Goal: Find specific page/section: Find specific page/section

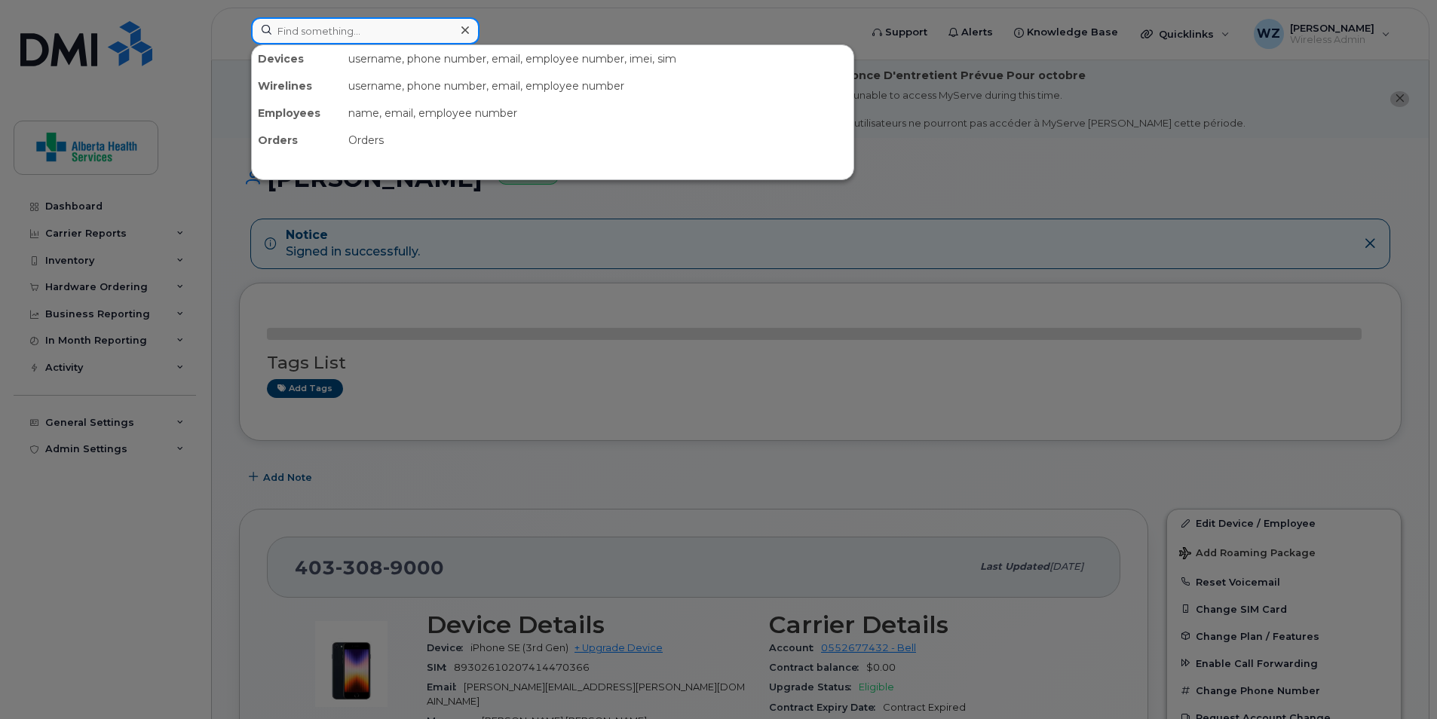
click at [326, 32] on input at bounding box center [365, 30] width 228 height 27
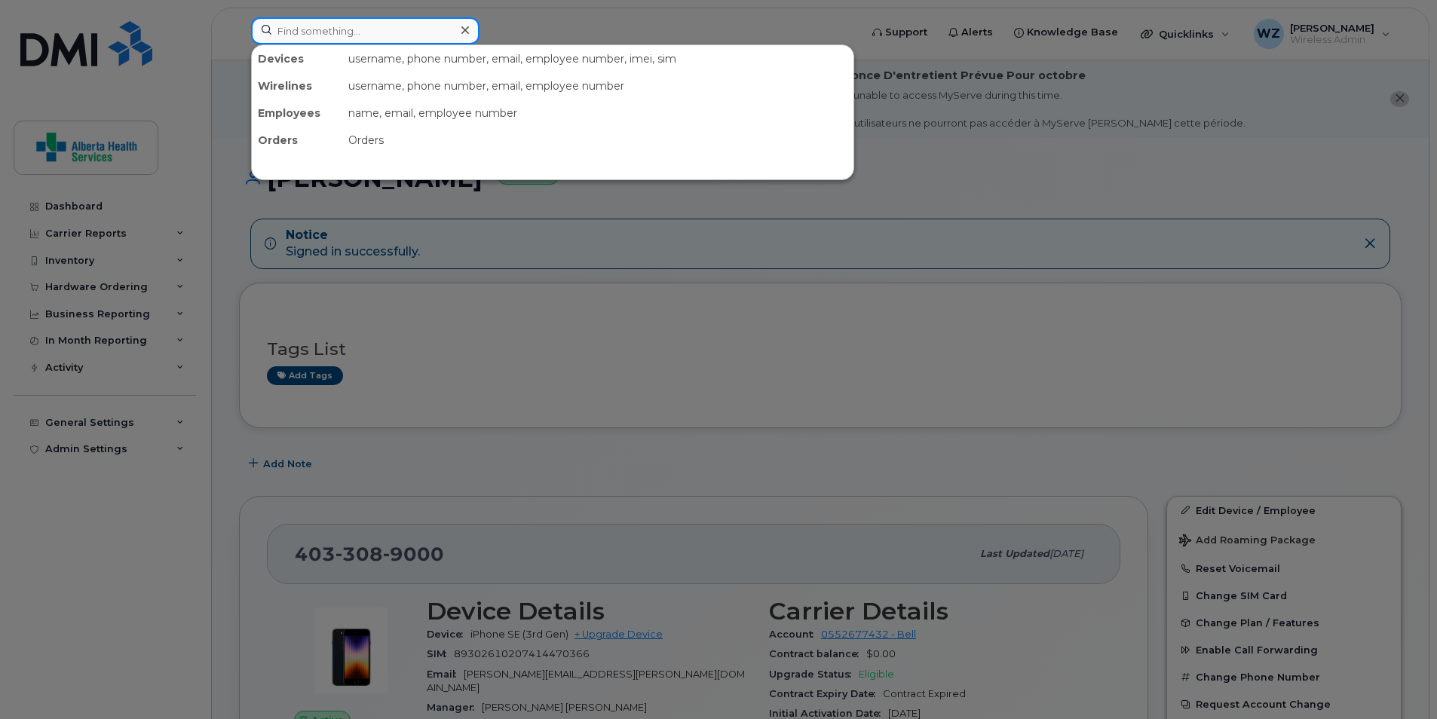
paste input "587 578 2399"
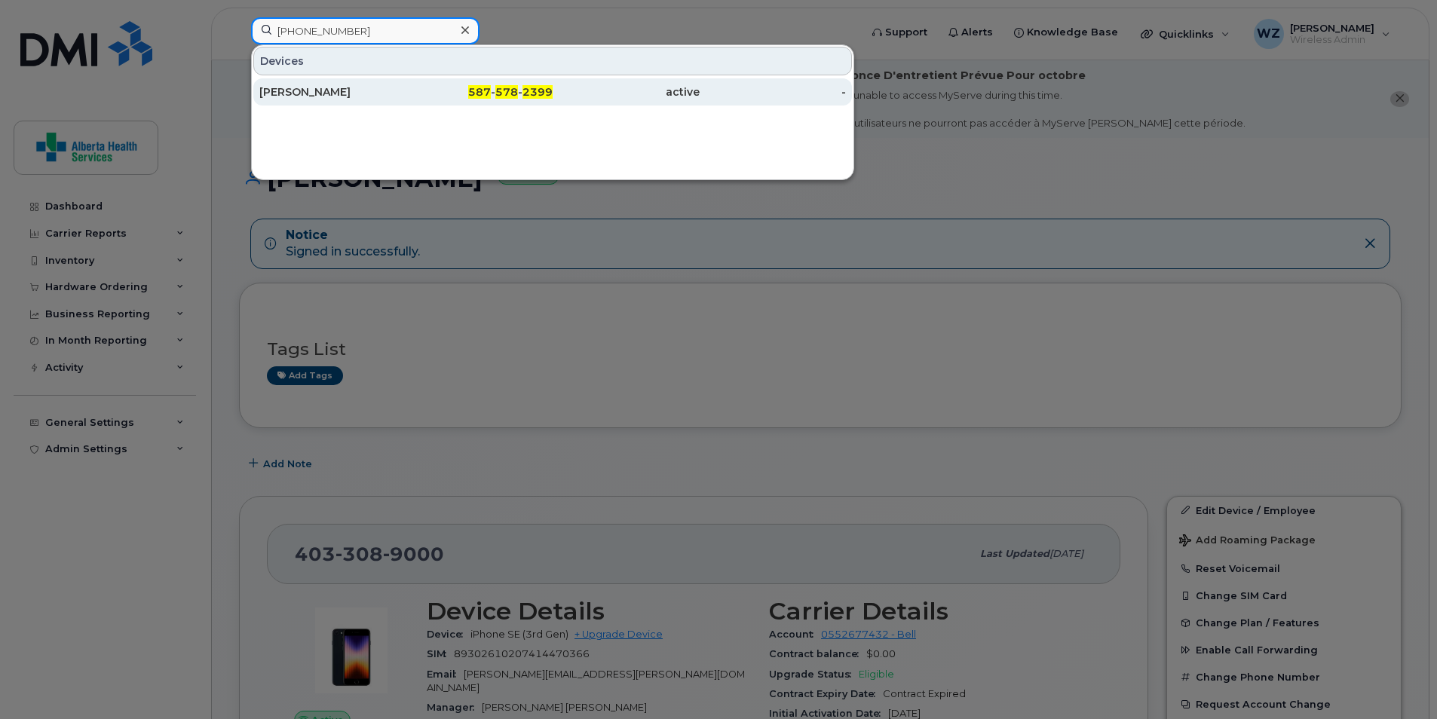
type input "587 578 2399"
click at [344, 99] on div "Chris Kalyn" at bounding box center [332, 91] width 147 height 15
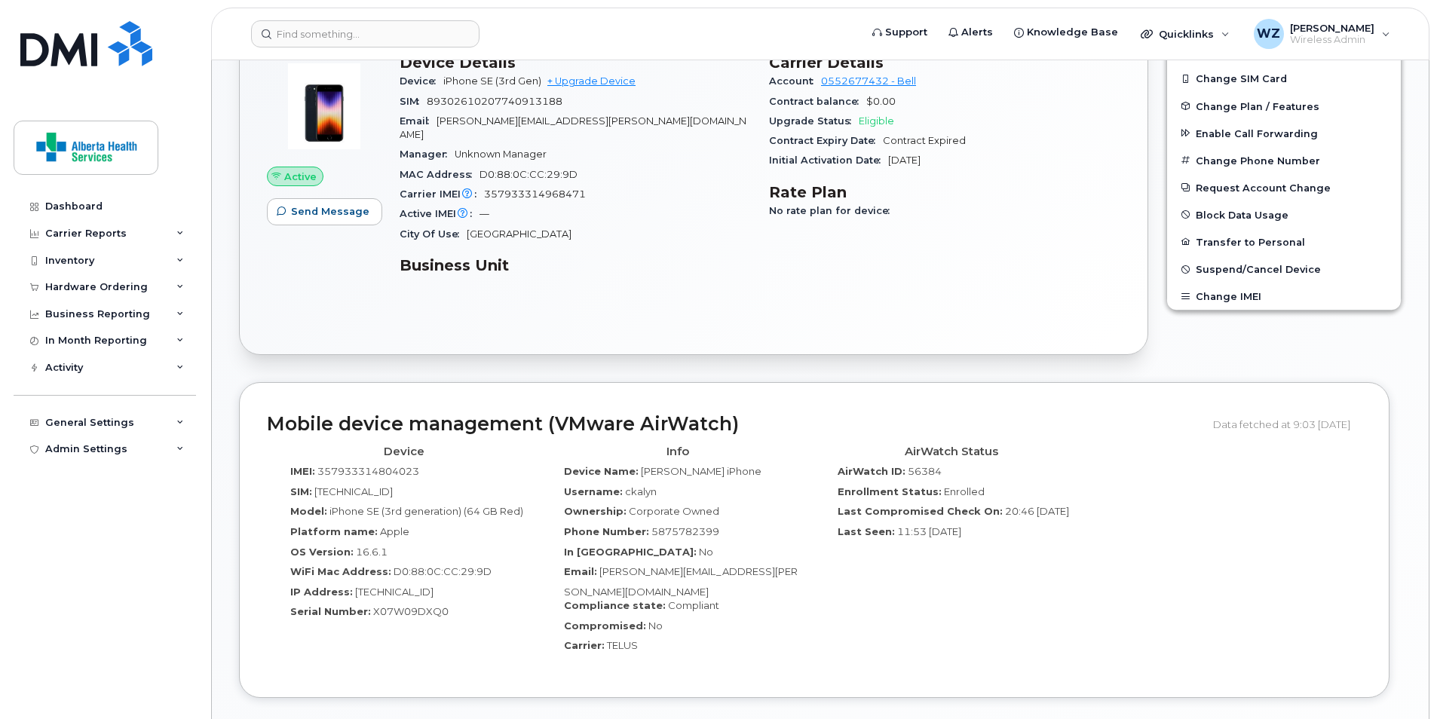
scroll to position [603, 0]
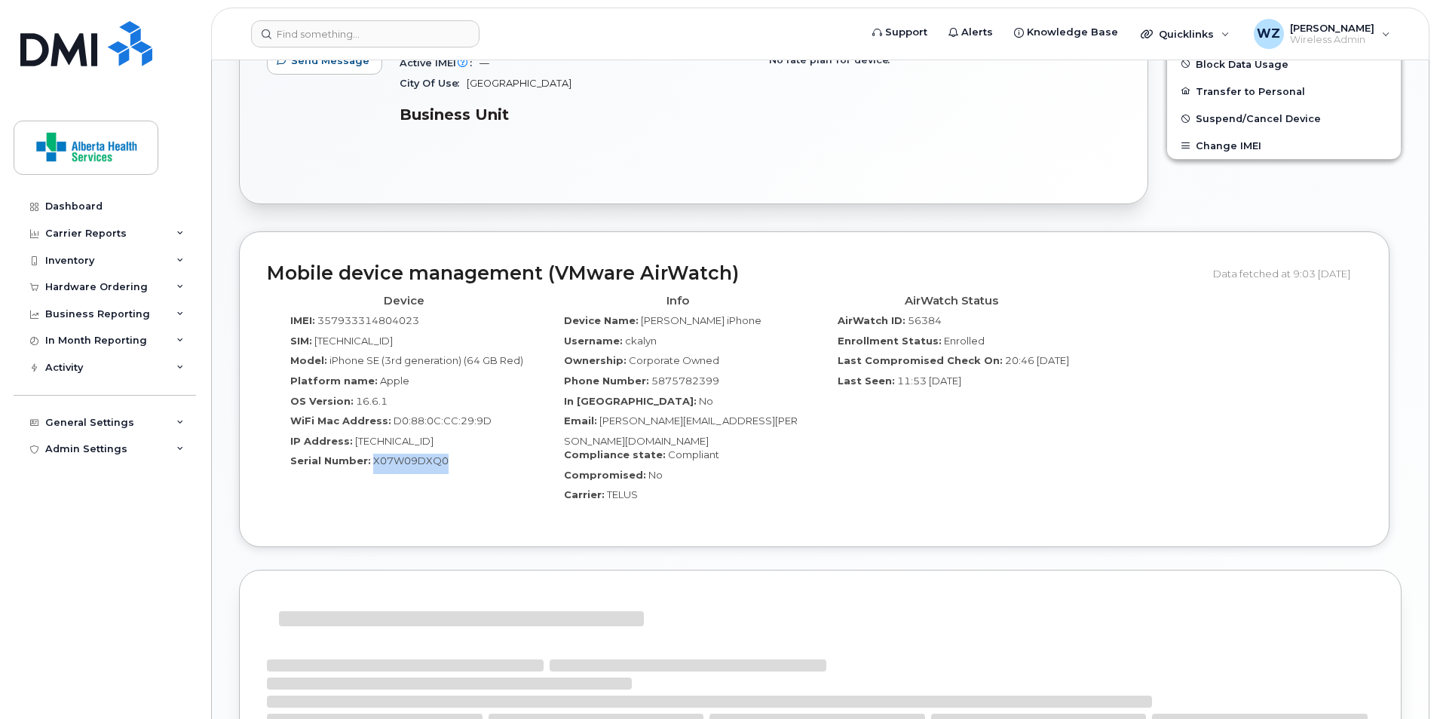
drag, startPoint x: 451, startPoint y: 448, endPoint x: 370, endPoint y: 448, distance: 80.6
click at [370, 454] on div "Serial Number: X07W09DXQ0" at bounding box center [403, 464] width 251 height 20
drag, startPoint x: 370, startPoint y: 448, endPoint x: 400, endPoint y: 446, distance: 30.2
copy span "X07W09DXQ0"
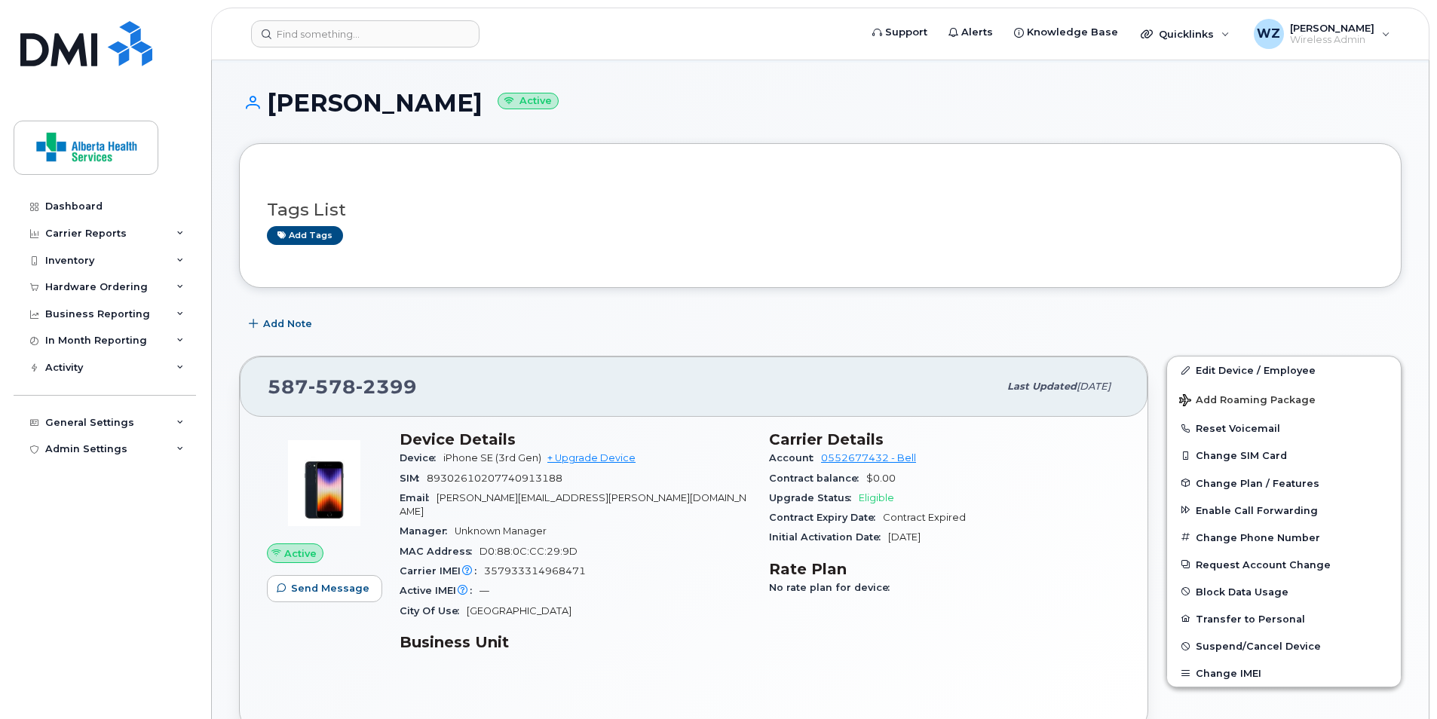
scroll to position [377, 0]
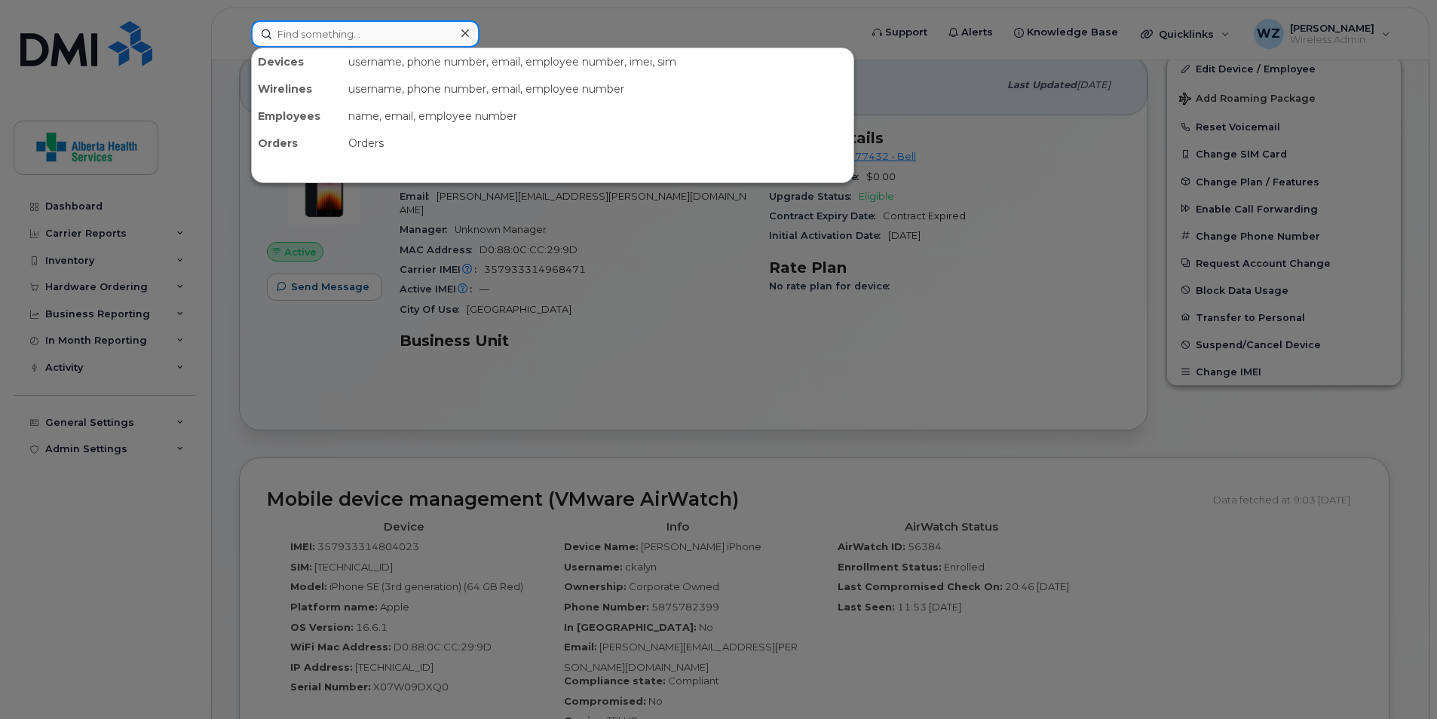
paste input "587-226-4372"
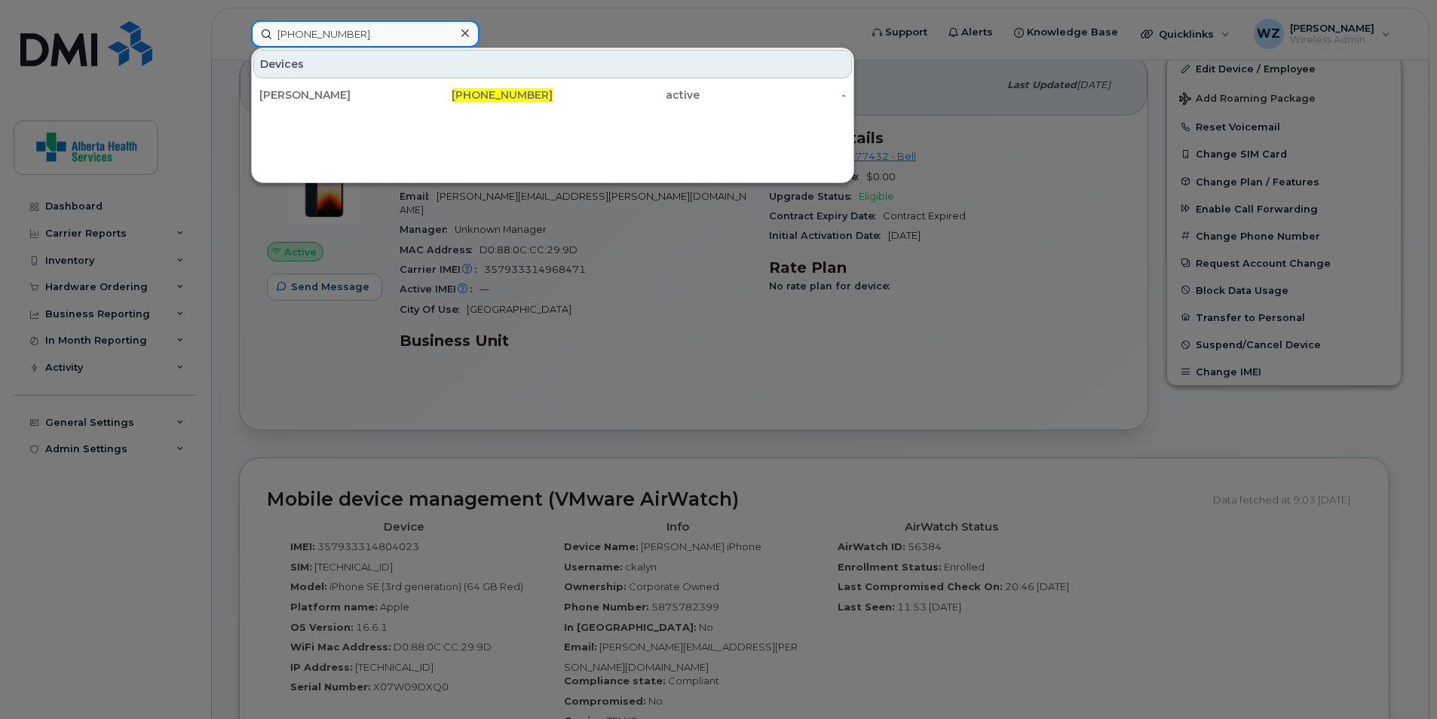
type input "587-226-4372"
